Goal: Transaction & Acquisition: Purchase product/service

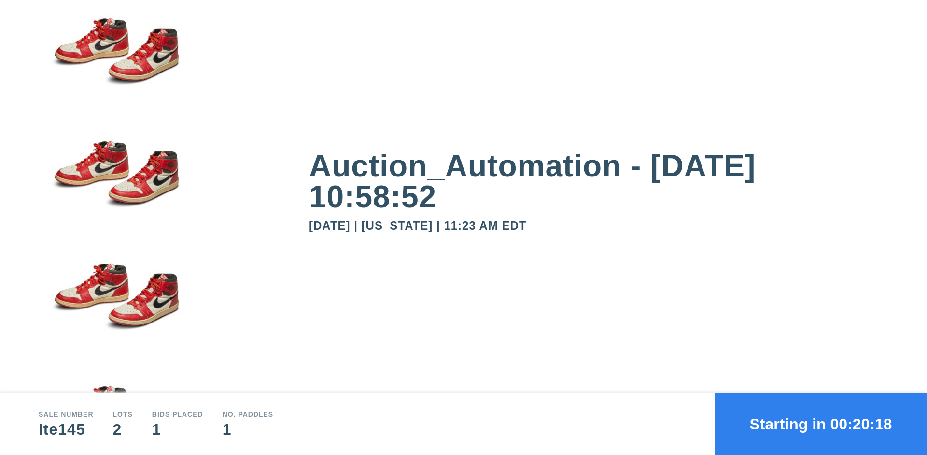
click at [821, 424] on button "Starting in 00:20:18" at bounding box center [821, 424] width 213 height 62
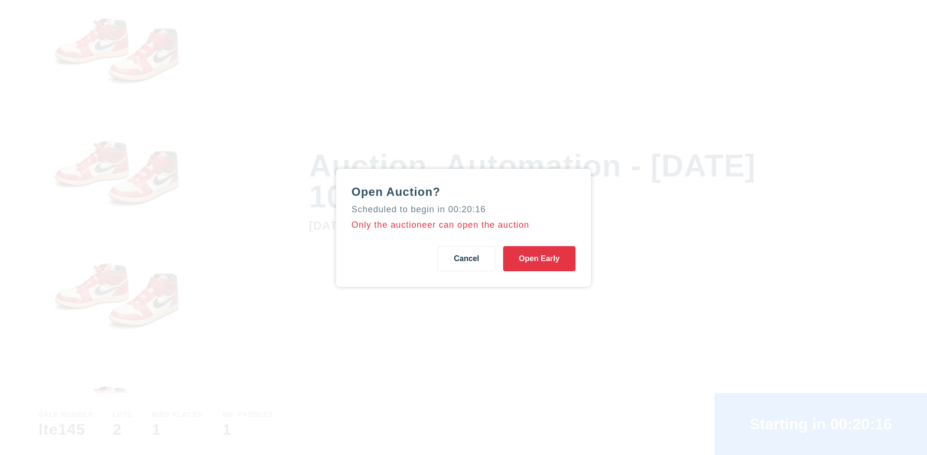
click at [540, 258] on button "Open Early" at bounding box center [539, 258] width 72 height 25
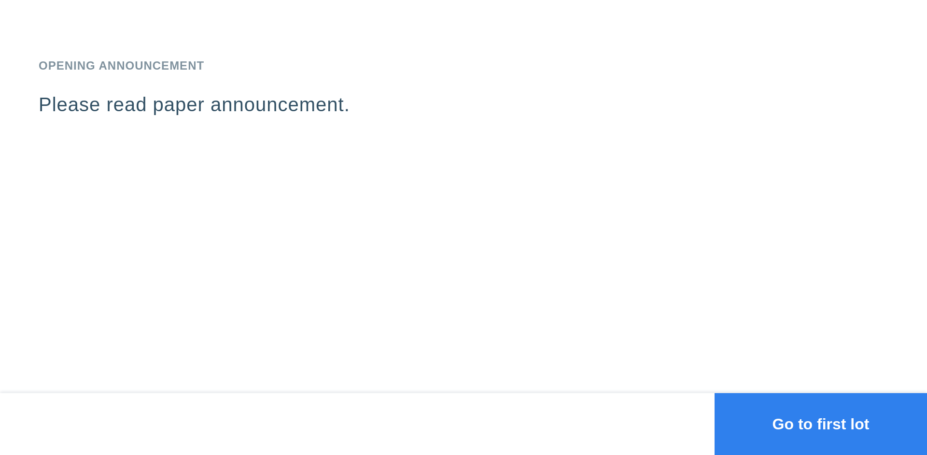
click at [821, 424] on button "Go to first lot" at bounding box center [821, 424] width 213 height 62
